Goal: Task Accomplishment & Management: Use online tool/utility

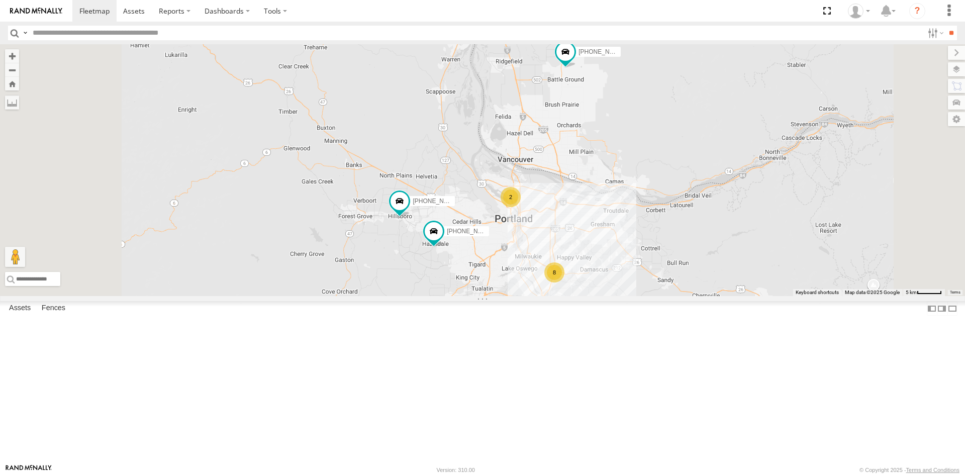
click at [0, 0] on link at bounding box center [0, 0] width 0 height 0
